Goal: Check status: Check status

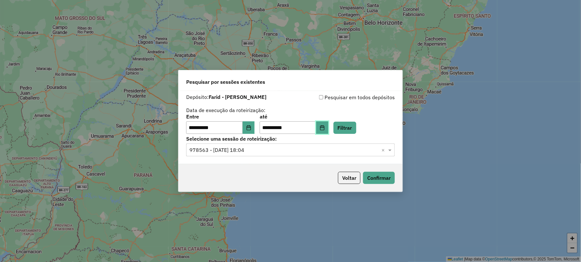
click at [327, 126] on button "Choose Date" at bounding box center [322, 127] width 12 height 13
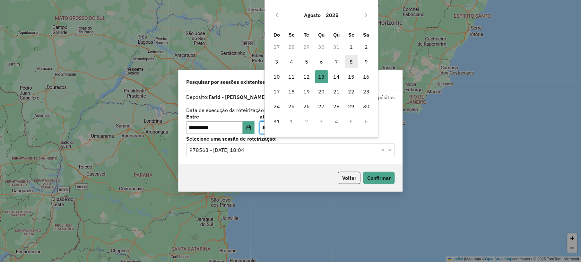
click at [355, 59] on span "8" at bounding box center [351, 61] width 13 height 13
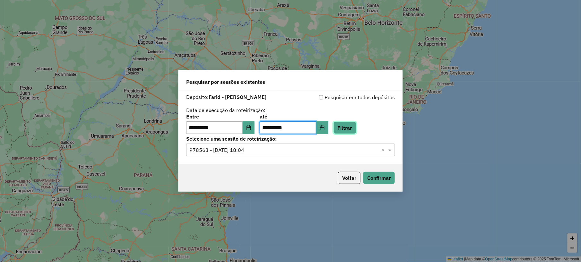
click at [350, 124] on button "Filtrar" at bounding box center [345, 128] width 23 height 12
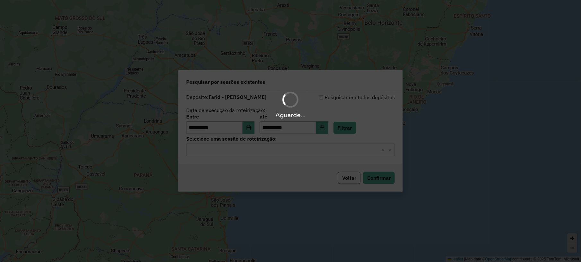
click at [284, 153] on div "Aguarde..." at bounding box center [290, 131] width 581 height 262
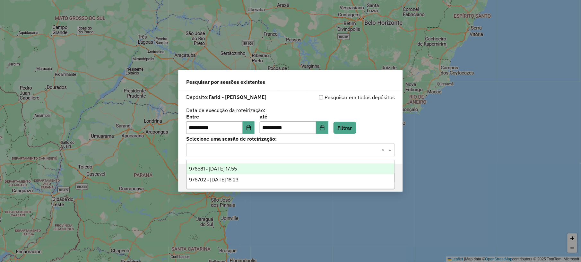
click at [265, 147] on input "text" at bounding box center [283, 150] width 189 height 8
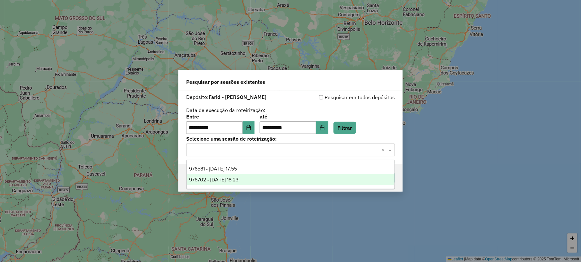
click at [239, 178] on span "976702 - 08/08/2025 18:23" at bounding box center [213, 179] width 49 height 5
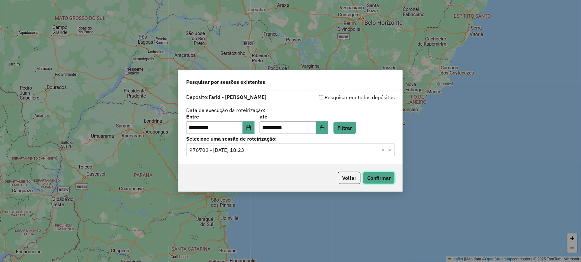
click at [382, 174] on button "Confirmar" at bounding box center [379, 178] width 32 height 12
click at [338, 132] on div "**********" at bounding box center [290, 124] width 209 height 20
click at [328, 130] on button "Choose Date" at bounding box center [322, 127] width 12 height 13
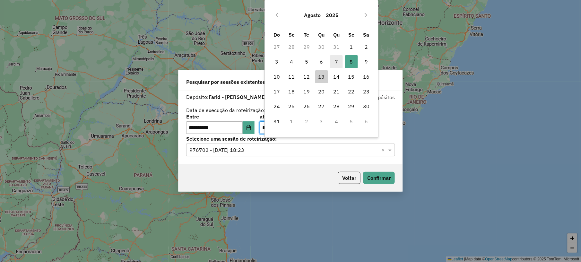
click at [335, 63] on span "7" at bounding box center [336, 61] width 13 height 13
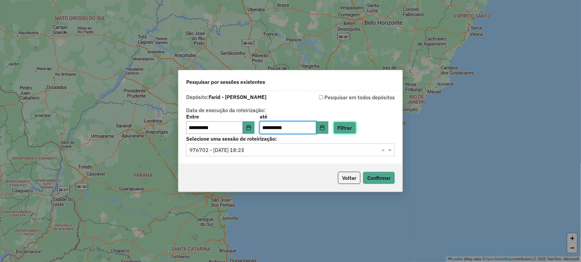
click at [356, 133] on button "Filtrar" at bounding box center [345, 128] width 23 height 12
click at [279, 153] on input "text" at bounding box center [283, 150] width 189 height 8
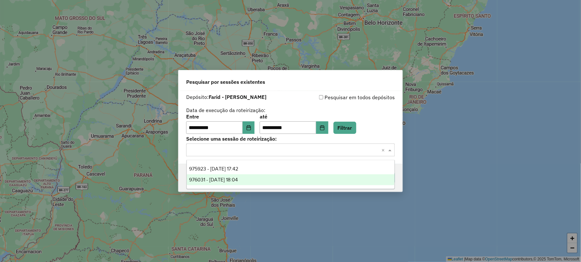
click at [236, 176] on div "976031 - 07/08/2025 18:04" at bounding box center [291, 179] width 208 height 11
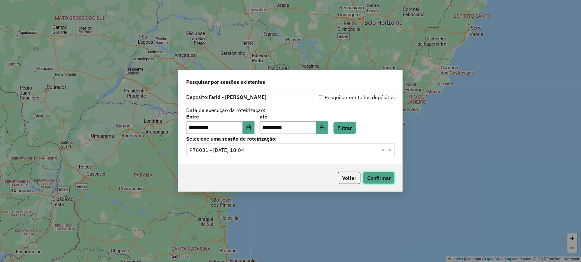
click at [371, 177] on button "Confirmar" at bounding box center [379, 178] width 32 height 12
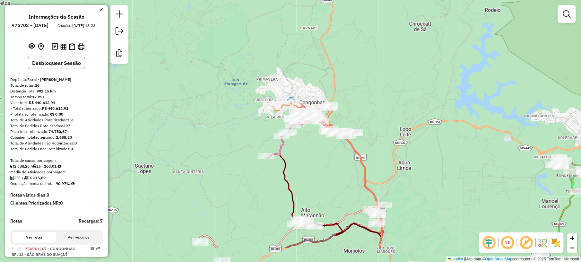
drag, startPoint x: 388, startPoint y: 139, endPoint x: 378, endPoint y: 57, distance: 82.5
click at [378, 58] on div "Janela de atendimento Grade de atendimento Capacidade Transportadoras Veículos …" at bounding box center [290, 131] width 581 height 262
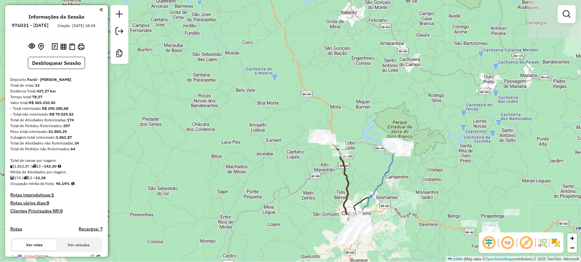
drag, startPoint x: 465, startPoint y: 182, endPoint x: 365, endPoint y: 166, distance: 101.7
click at [365, 166] on div "Janela de atendimento Grade de atendimento Capacidade Transportadoras Veículos …" at bounding box center [290, 131] width 581 height 262
